Goal: Navigation & Orientation: Find specific page/section

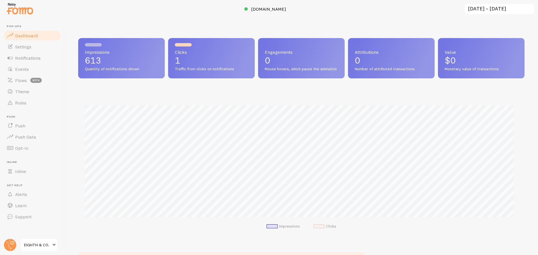
scroll to position [147, 442]
click at [26, 59] on span "Notifications" at bounding box center [28, 58] width 26 height 6
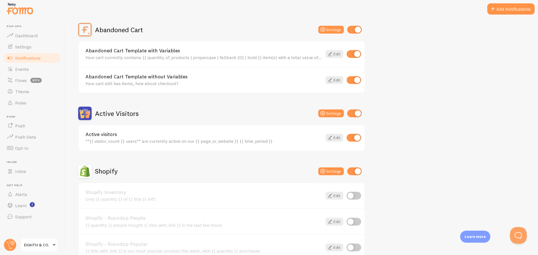
scroll to position [56, 0]
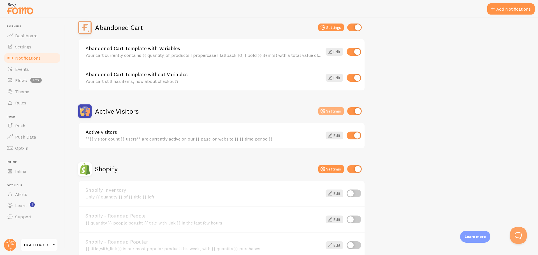
click at [330, 111] on button "Settings" at bounding box center [331, 111] width 26 height 8
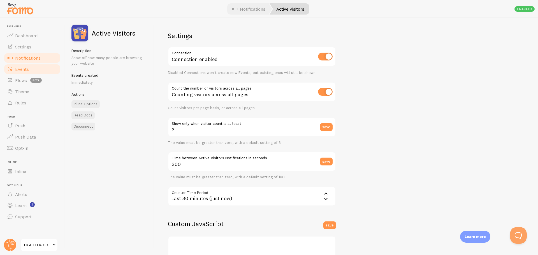
click at [26, 67] on span "Events" at bounding box center [22, 69] width 14 height 6
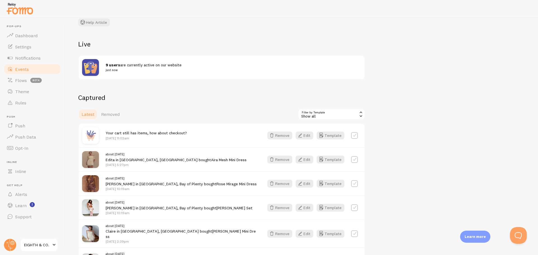
scroll to position [56, 0]
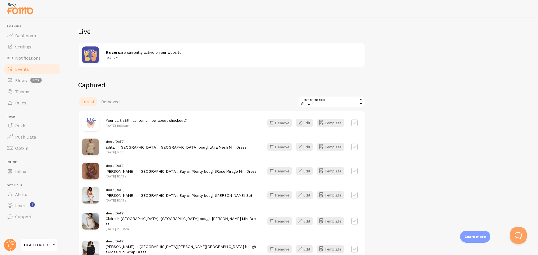
click at [91, 125] on img at bounding box center [90, 123] width 17 height 17
click at [23, 60] on span "Notifications" at bounding box center [28, 58] width 26 height 6
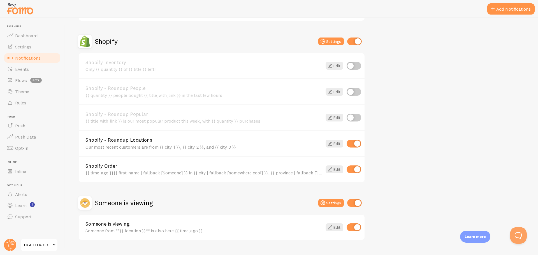
scroll to position [196, 0]
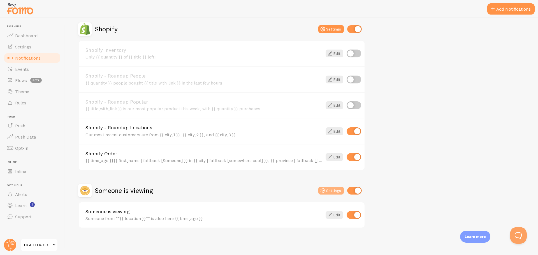
click at [330, 191] on button "Settings" at bounding box center [331, 191] width 26 height 8
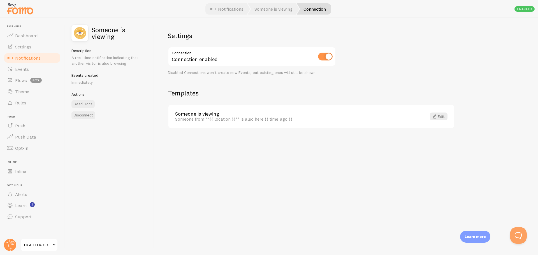
click at [84, 35] on img at bounding box center [79, 33] width 17 height 17
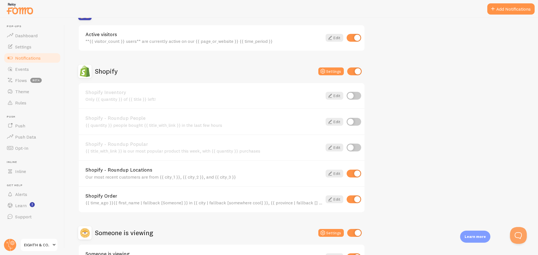
scroll to position [196, 0]
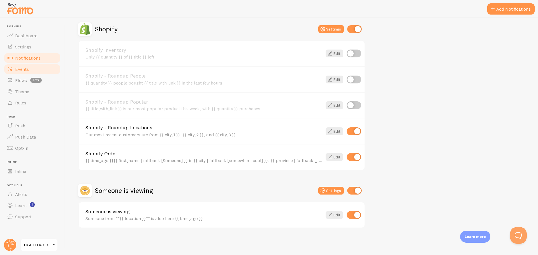
click at [39, 66] on link "Events" at bounding box center [32, 69] width 58 height 11
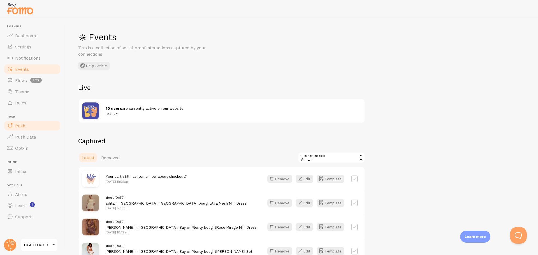
click at [26, 126] on link "Push" at bounding box center [32, 125] width 58 height 11
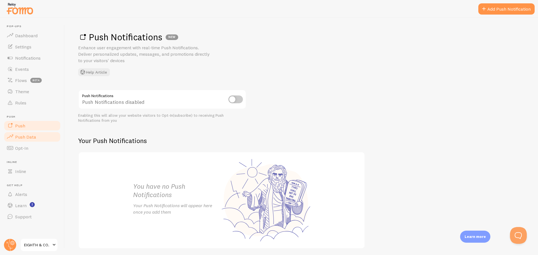
click at [21, 135] on span "Push Data" at bounding box center [25, 137] width 21 height 6
